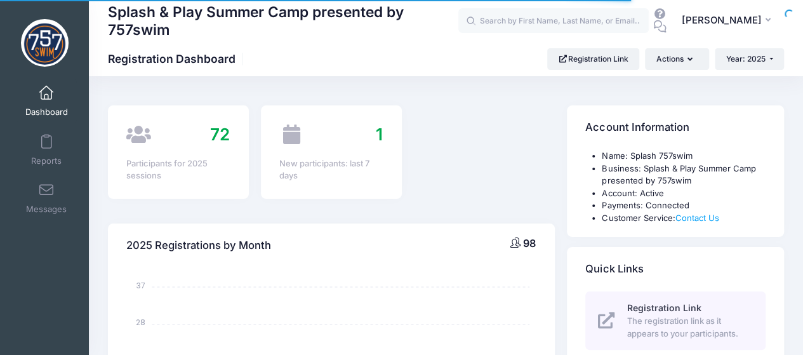
select select
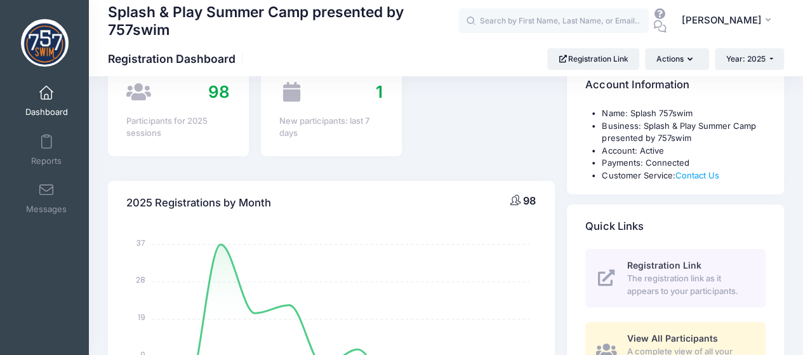
scroll to position [42, 0]
click at [46, 197] on span at bounding box center [46, 190] width 0 height 14
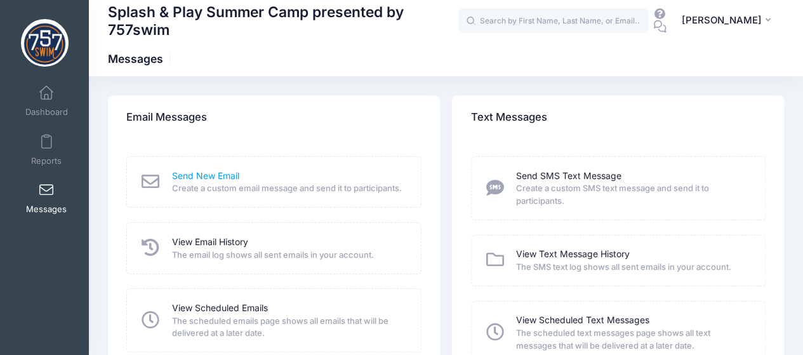
click at [228, 175] on link "Send New Email" at bounding box center [205, 175] width 67 height 13
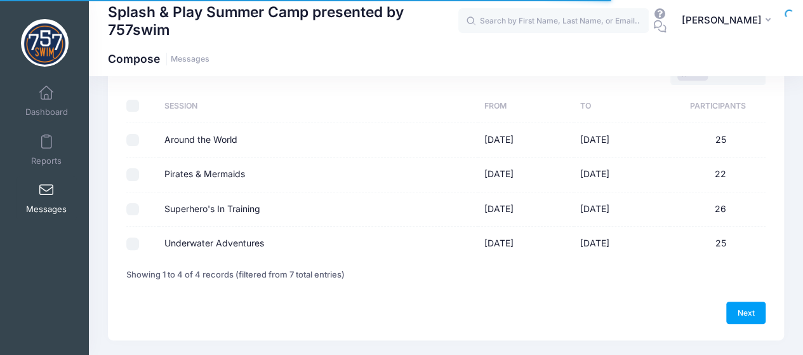
scroll to position [86, 0]
click at [136, 240] on input "Underwater Adventures" at bounding box center [132, 241] width 13 height 13
checkbox input "true"
click at [748, 305] on link "Next" at bounding box center [745, 311] width 39 height 22
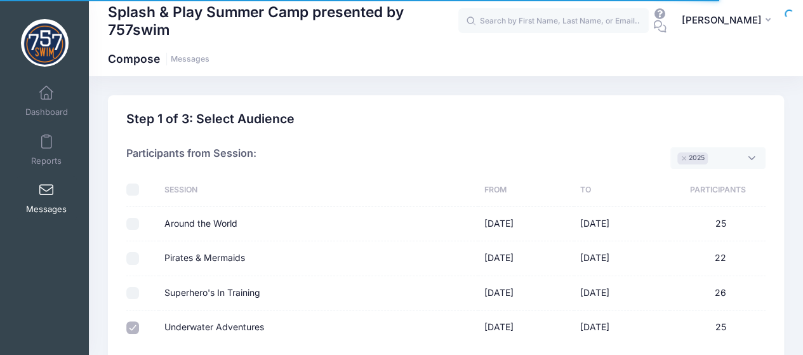
select select "50"
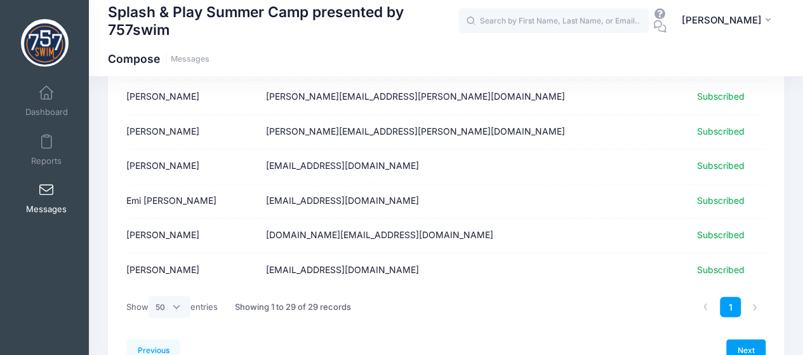
scroll to position [968, 0]
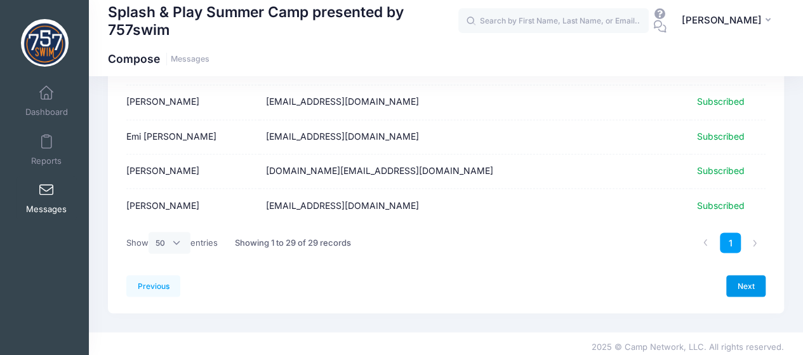
click at [744, 276] on link "Next" at bounding box center [745, 286] width 39 height 22
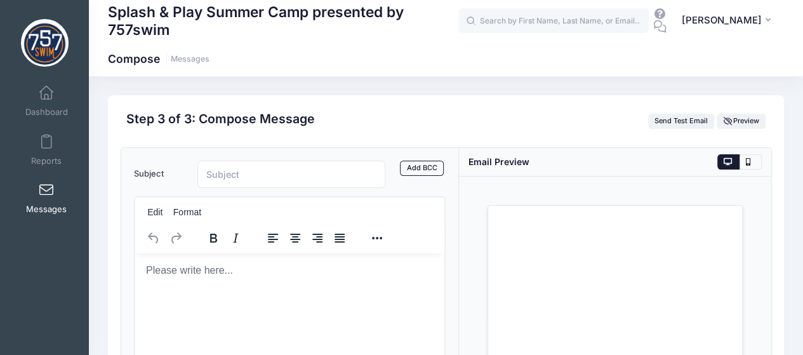
scroll to position [0, 0]
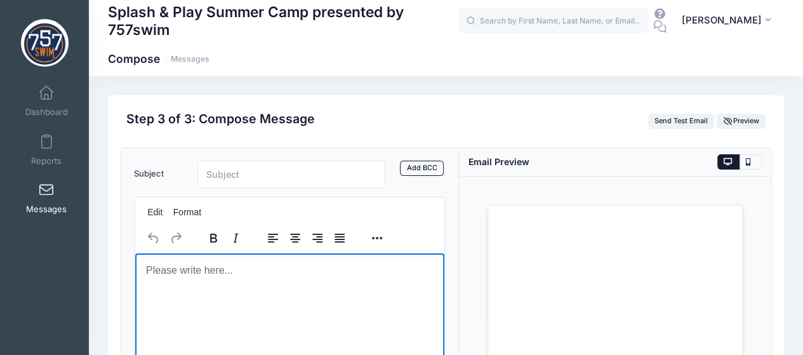
click at [192, 274] on body "Rich Text Area. Press ALT-0 for help." at bounding box center [289, 270] width 289 height 14
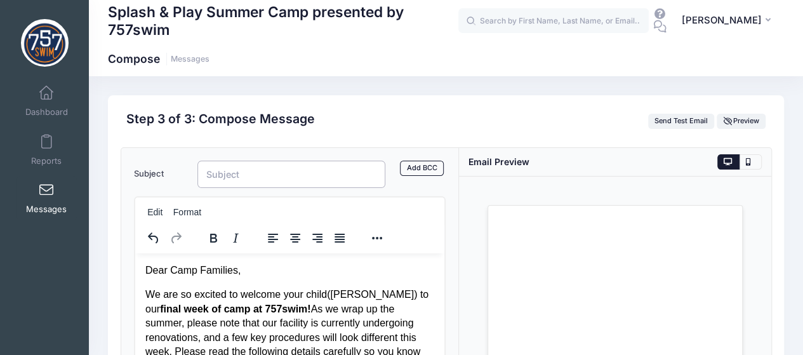
click at [237, 178] on input "Subject" at bounding box center [291, 174] width 188 height 27
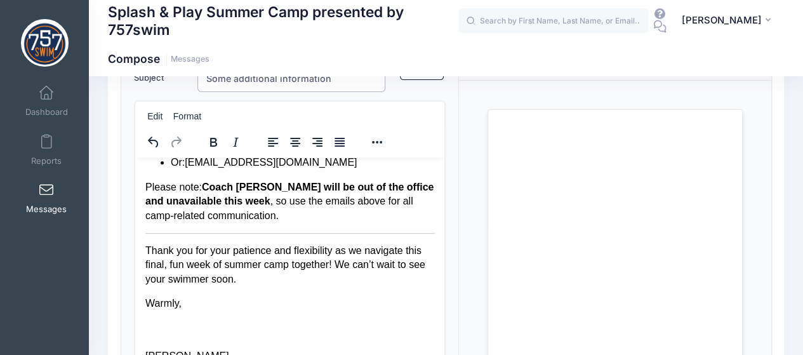
scroll to position [694, 0]
type input "Some additional information"
click at [215, 129] on strong "Danielle Proche" at bounding box center [212, 123] width 85 height 11
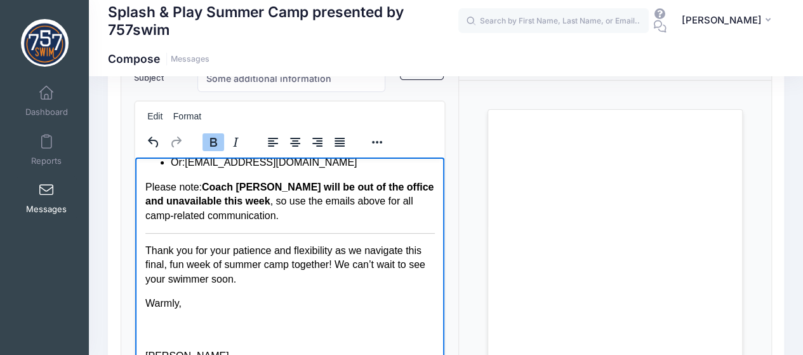
click at [245, 145] on p "Danielle Rroche at: dproche84@gmail.com" at bounding box center [302, 131] width 264 height 29
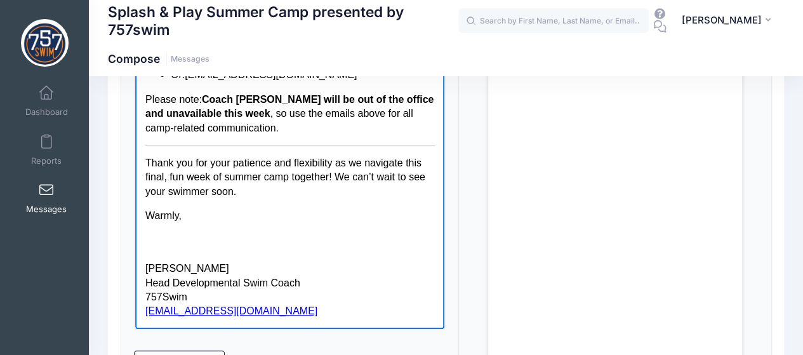
scroll to position [209, 0]
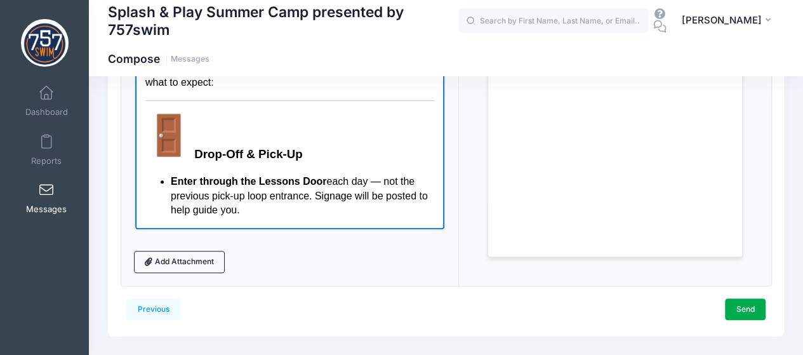
scroll to position [311, 0]
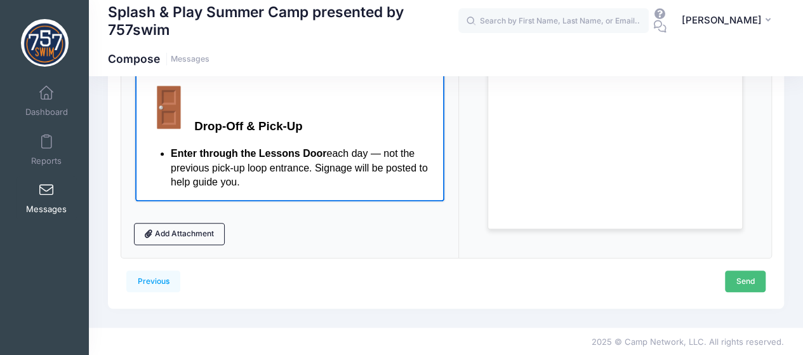
click at [748, 283] on link "Send" at bounding box center [745, 281] width 41 height 22
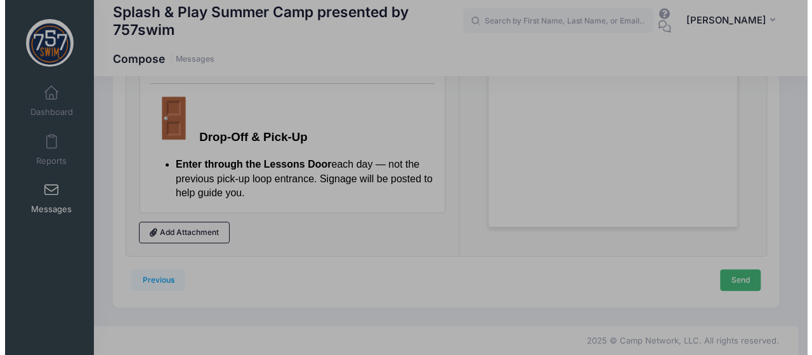
scroll to position [0, 0]
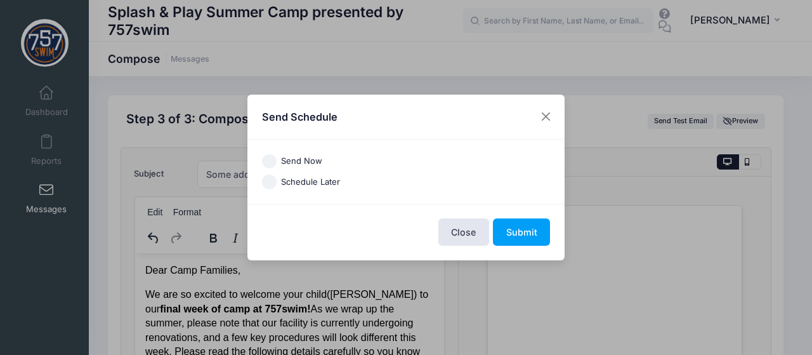
click at [300, 162] on label "Send Now" at bounding box center [301, 161] width 41 height 13
click at [277, 162] on input "Send Now" at bounding box center [269, 161] width 15 height 15
radio input "true"
click at [529, 241] on button "Submit" at bounding box center [521, 231] width 57 height 27
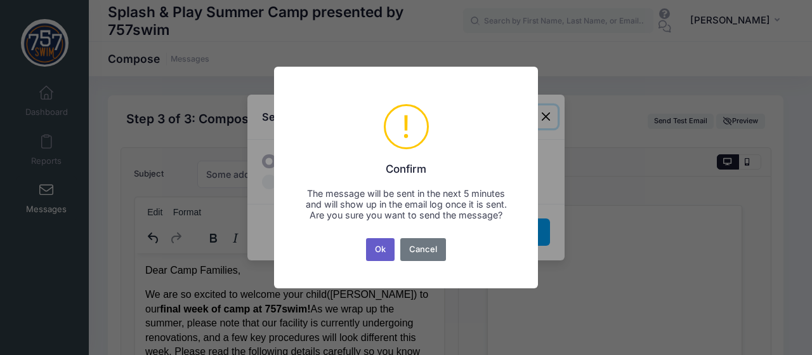
click at [374, 252] on button "Ok" at bounding box center [380, 249] width 29 height 23
